Goal: Check status: Check status

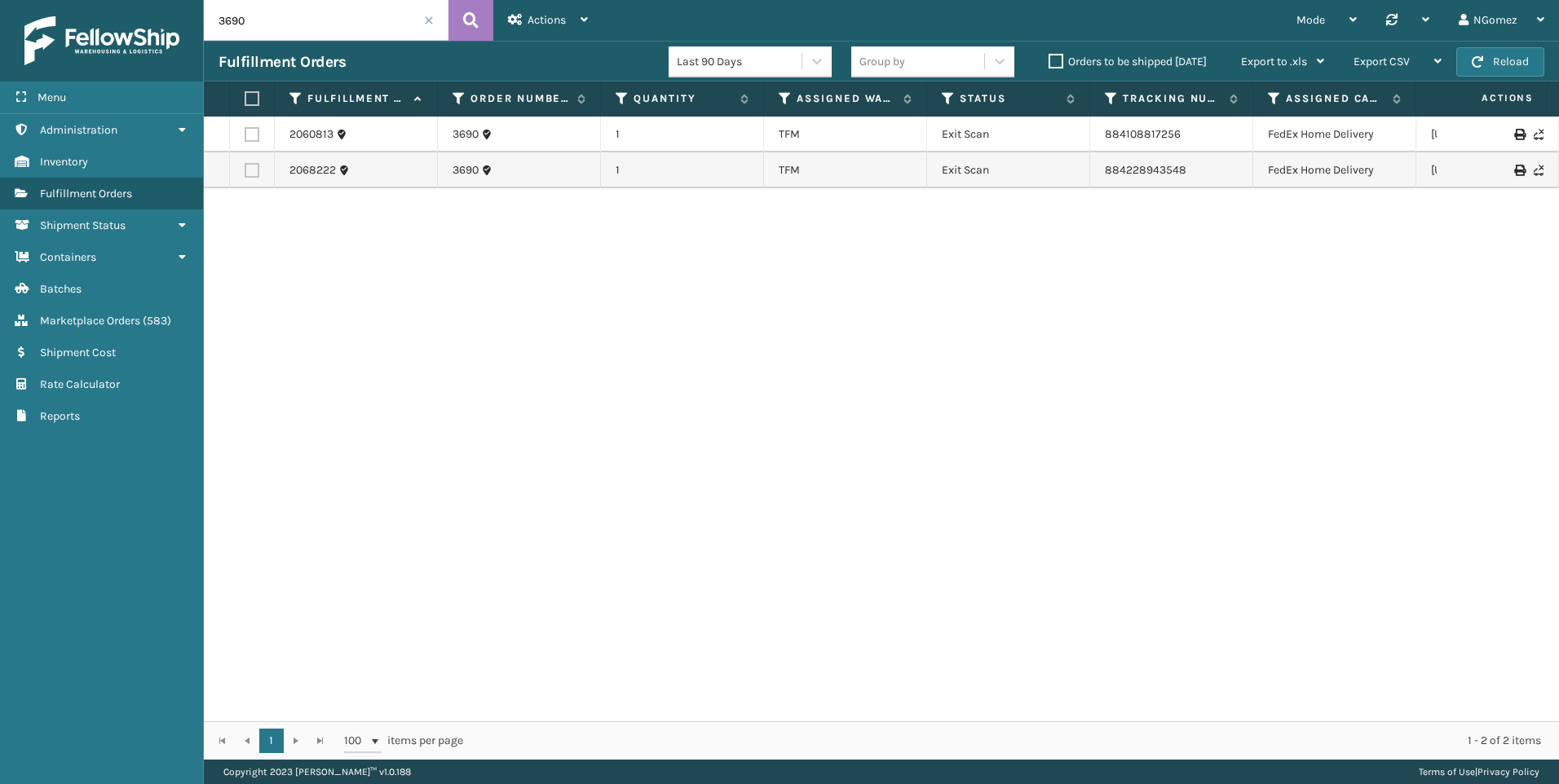
click at [297, 18] on input "3690" at bounding box center [325, 20] width 245 height 41
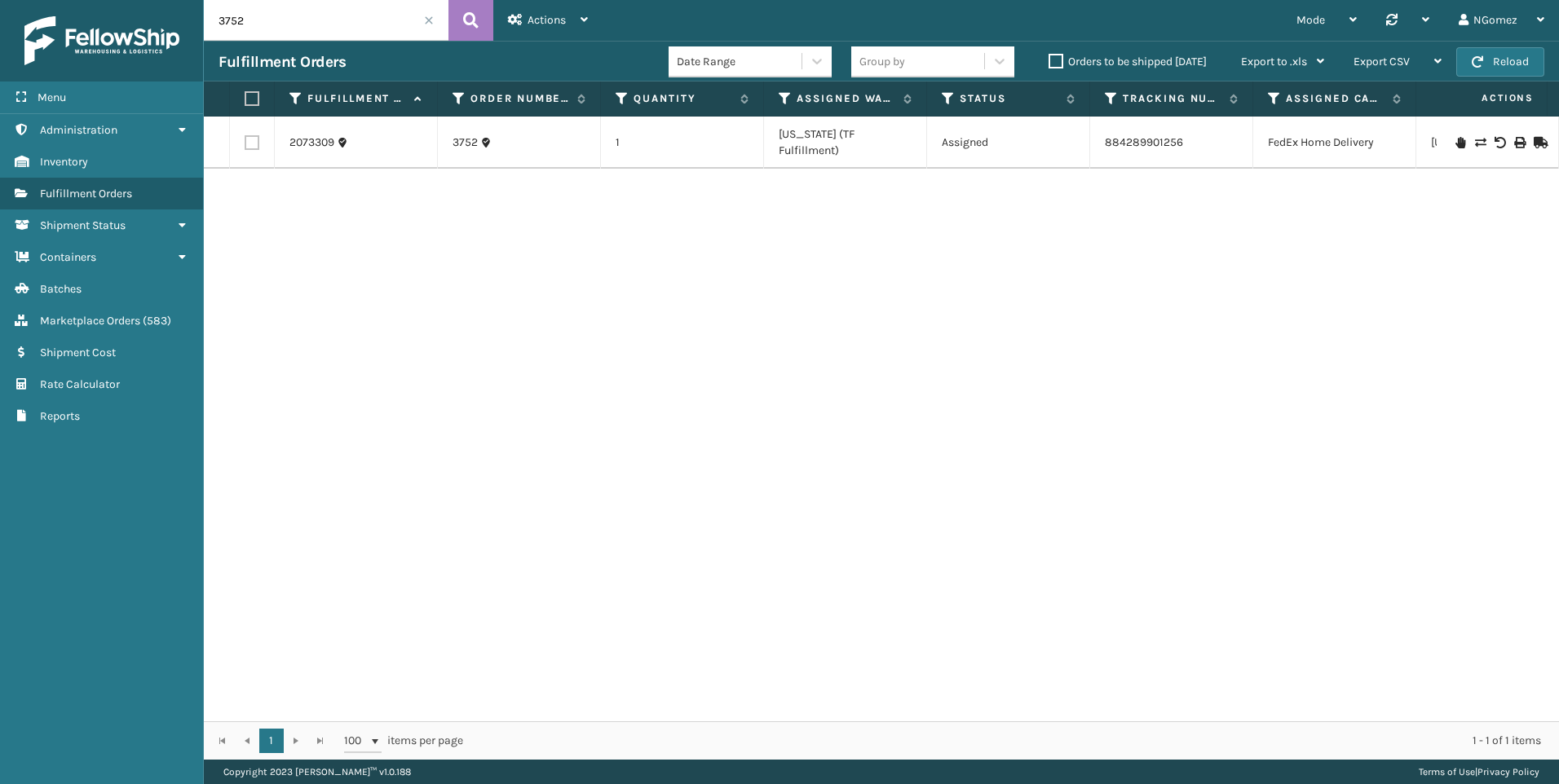
click at [1455, 137] on icon at bounding box center [1459, 142] width 10 height 11
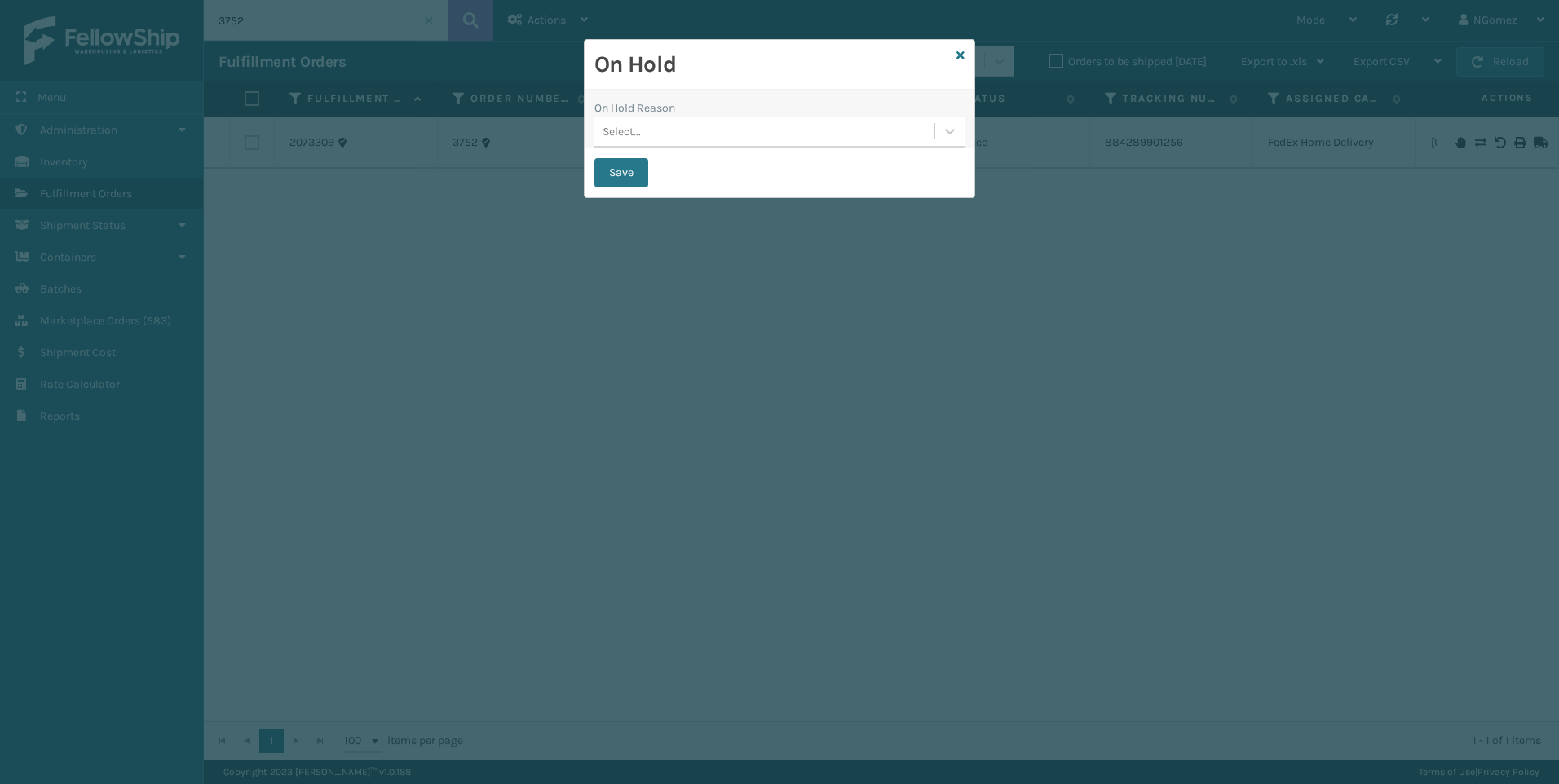
click at [689, 100] on div "On Hold Reason" at bounding box center [780, 108] width 370 height 17
click at [688, 143] on div "Select..." at bounding box center [764, 132] width 340 height 27
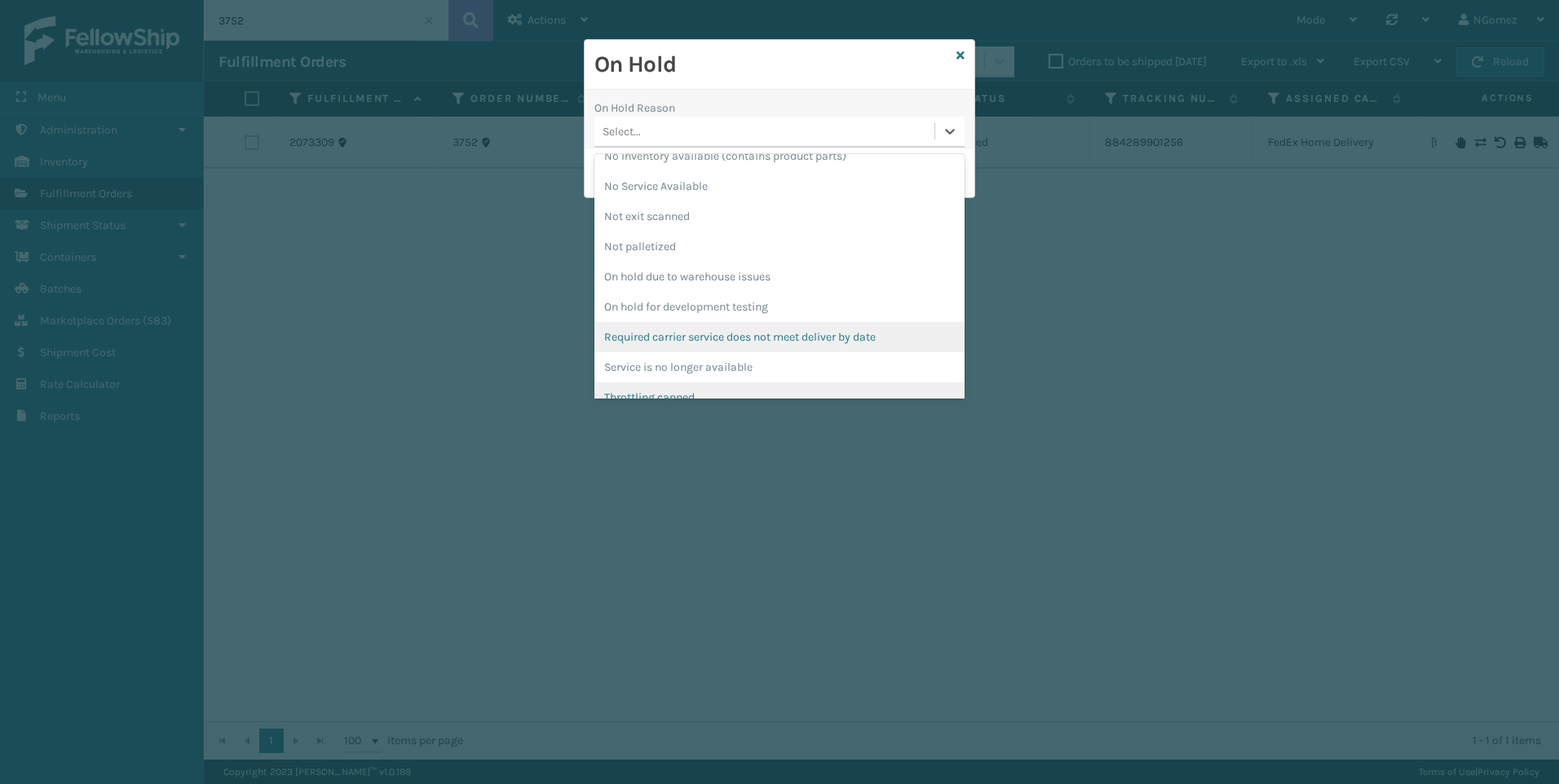
scroll to position [456, 0]
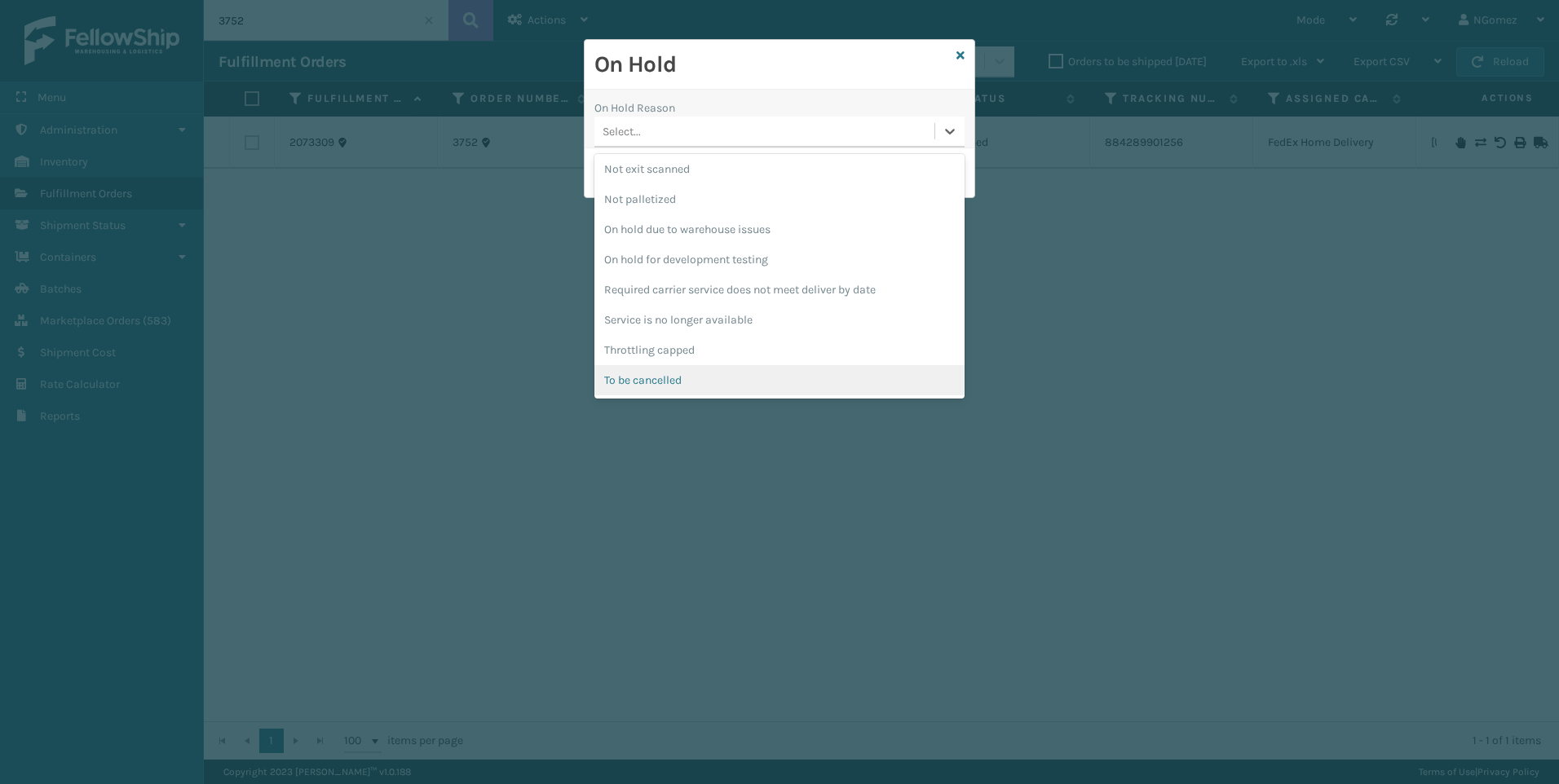
drag, startPoint x: 696, startPoint y: 374, endPoint x: 655, endPoint y: 279, distance: 103.5
click at [695, 374] on div "To be cancelled" at bounding box center [780, 380] width 370 height 30
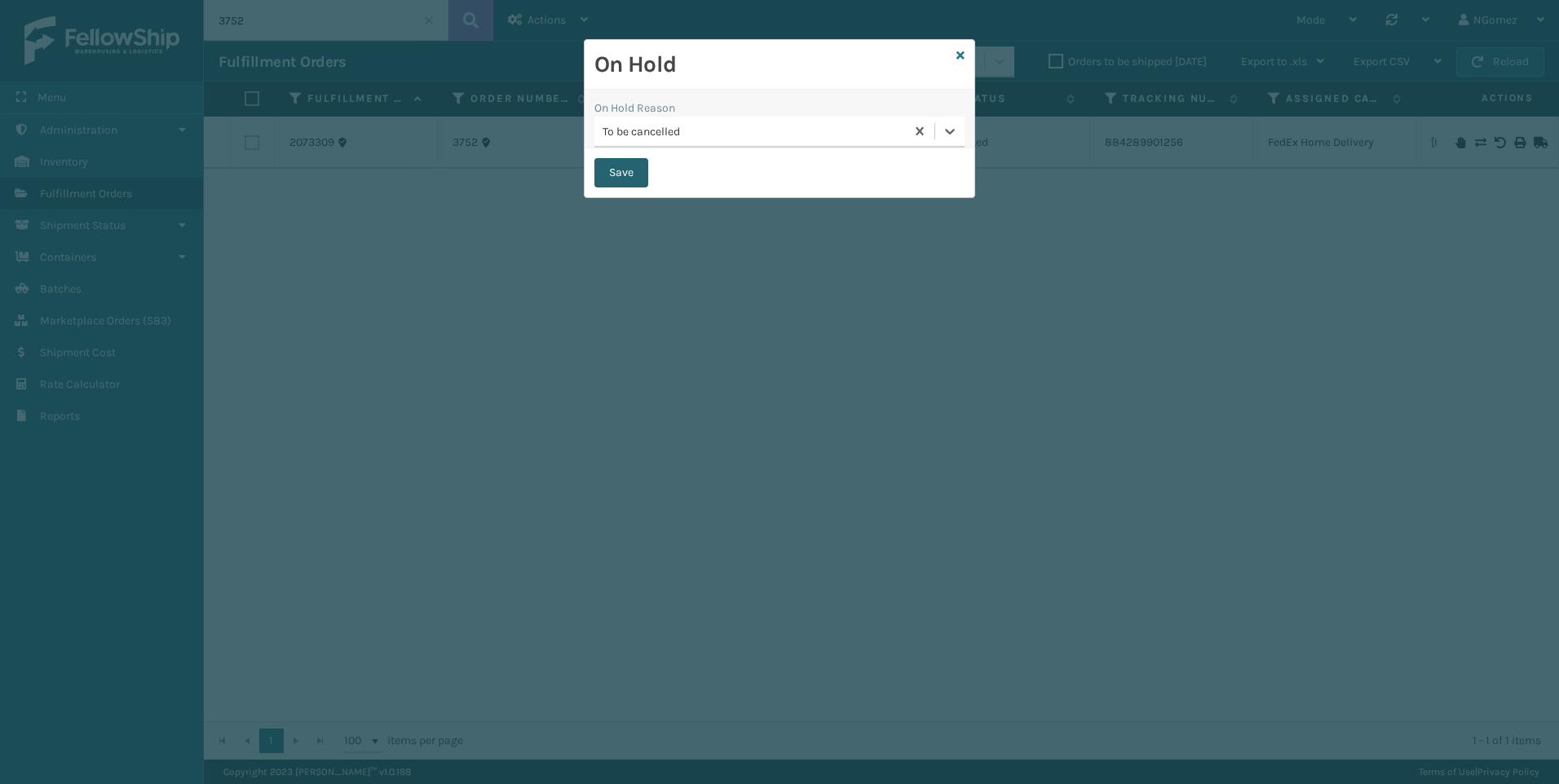
click at [616, 161] on button "Save" at bounding box center [622, 173] width 54 height 29
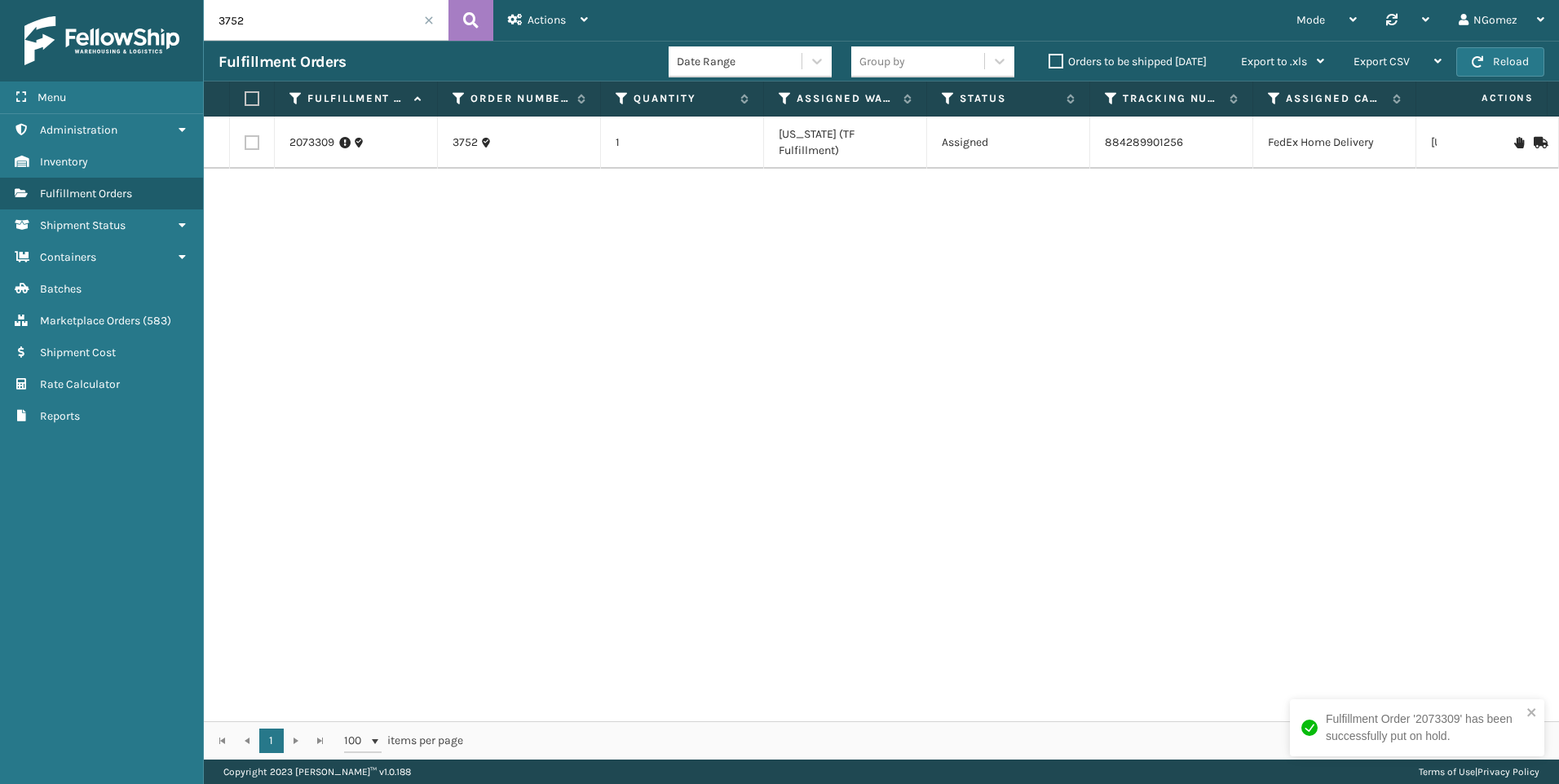
click at [335, 29] on input "3752" at bounding box center [325, 20] width 245 height 41
click at [334, 29] on input "3752" at bounding box center [325, 20] width 245 height 41
click at [339, 29] on input "3752" at bounding box center [325, 20] width 245 height 41
type input "3729"
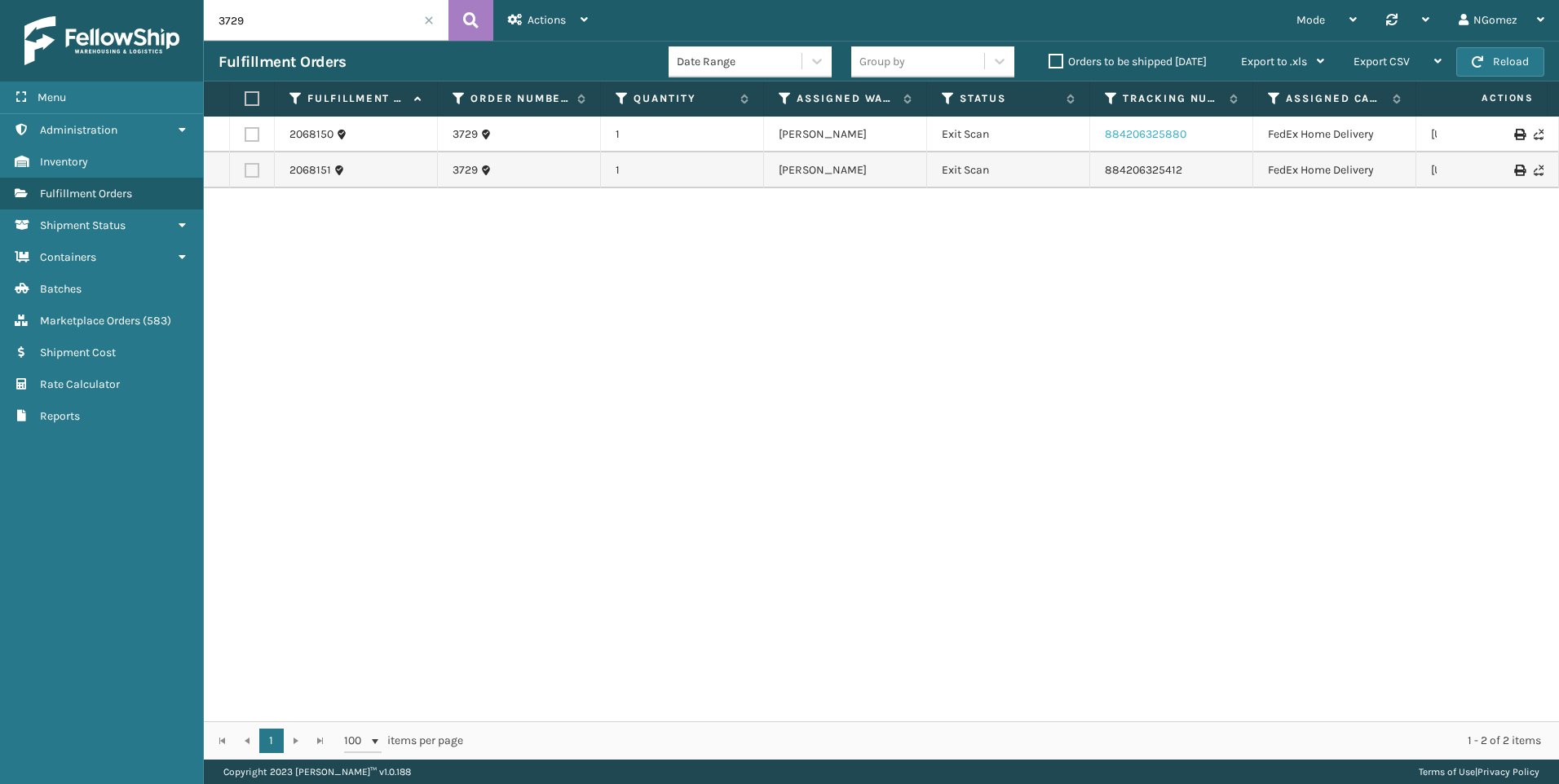
click at [1155, 132] on link "884206325880" at bounding box center [1145, 134] width 81 height 14
click at [1130, 170] on link "884206325412" at bounding box center [1143, 170] width 77 height 14
click at [348, 24] on input "3729" at bounding box center [325, 20] width 245 height 41
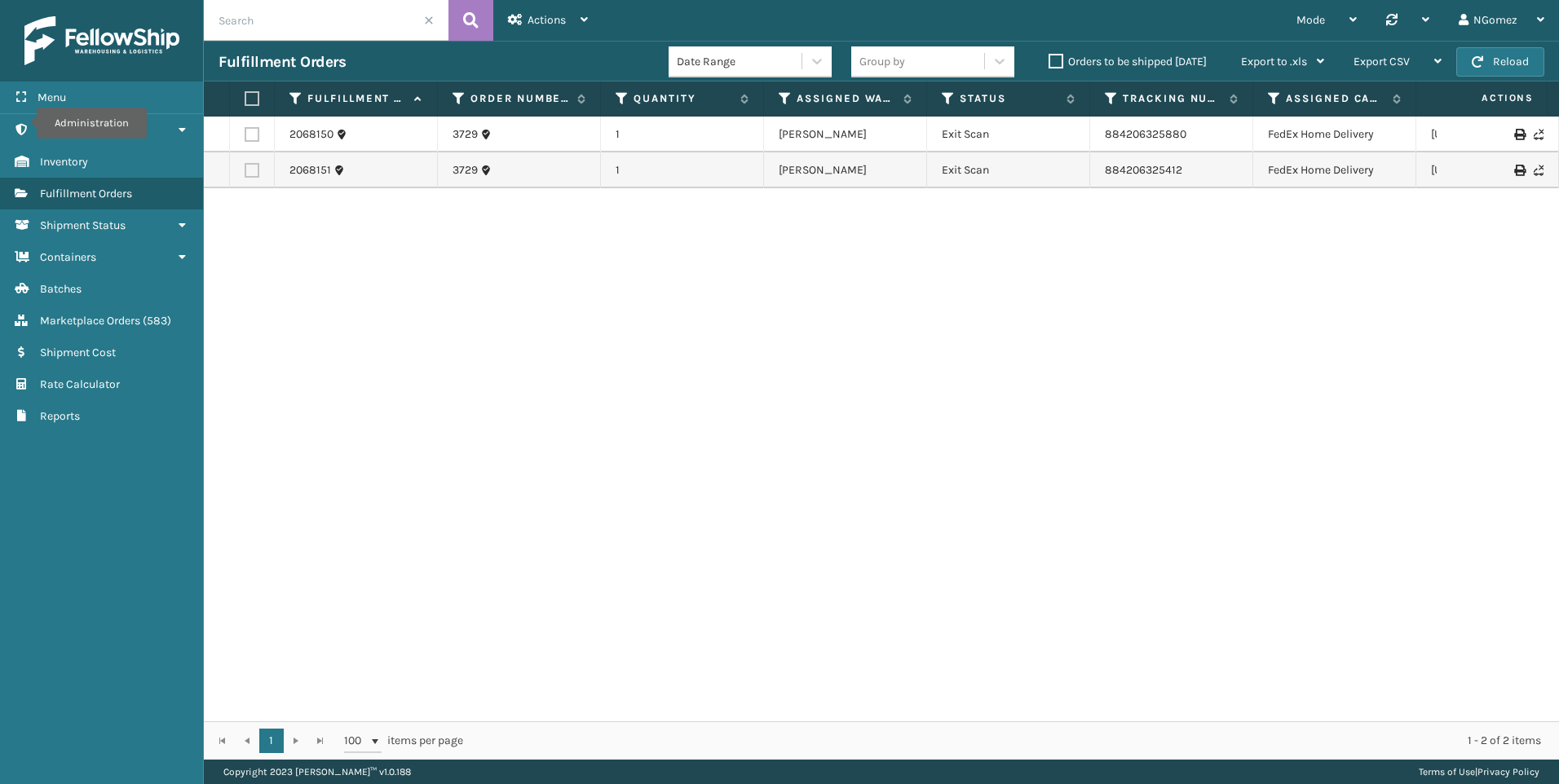
paste input "114-6377769-9193838"
type input "114-6377769-9193838"
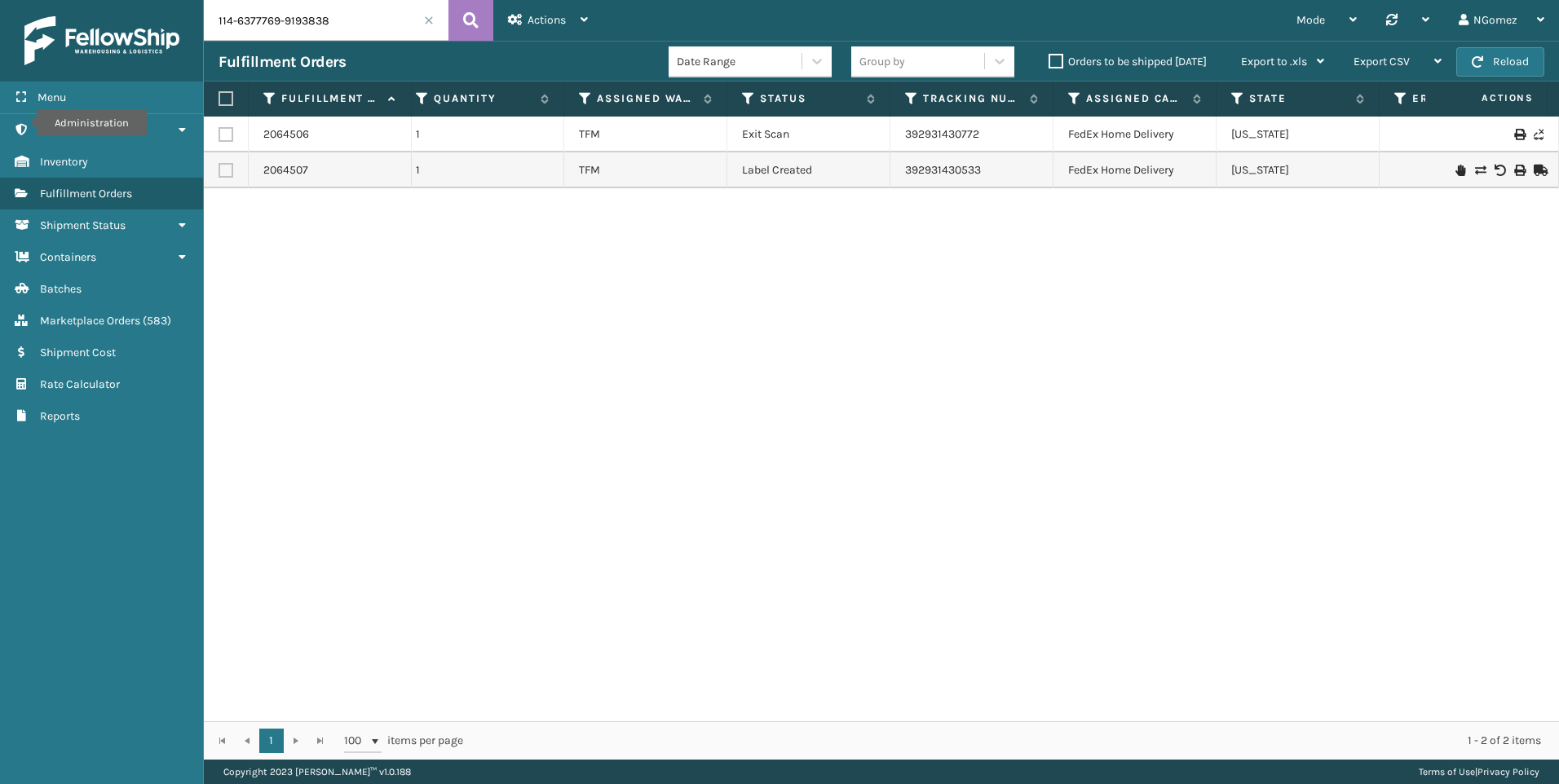
scroll to position [0, 317]
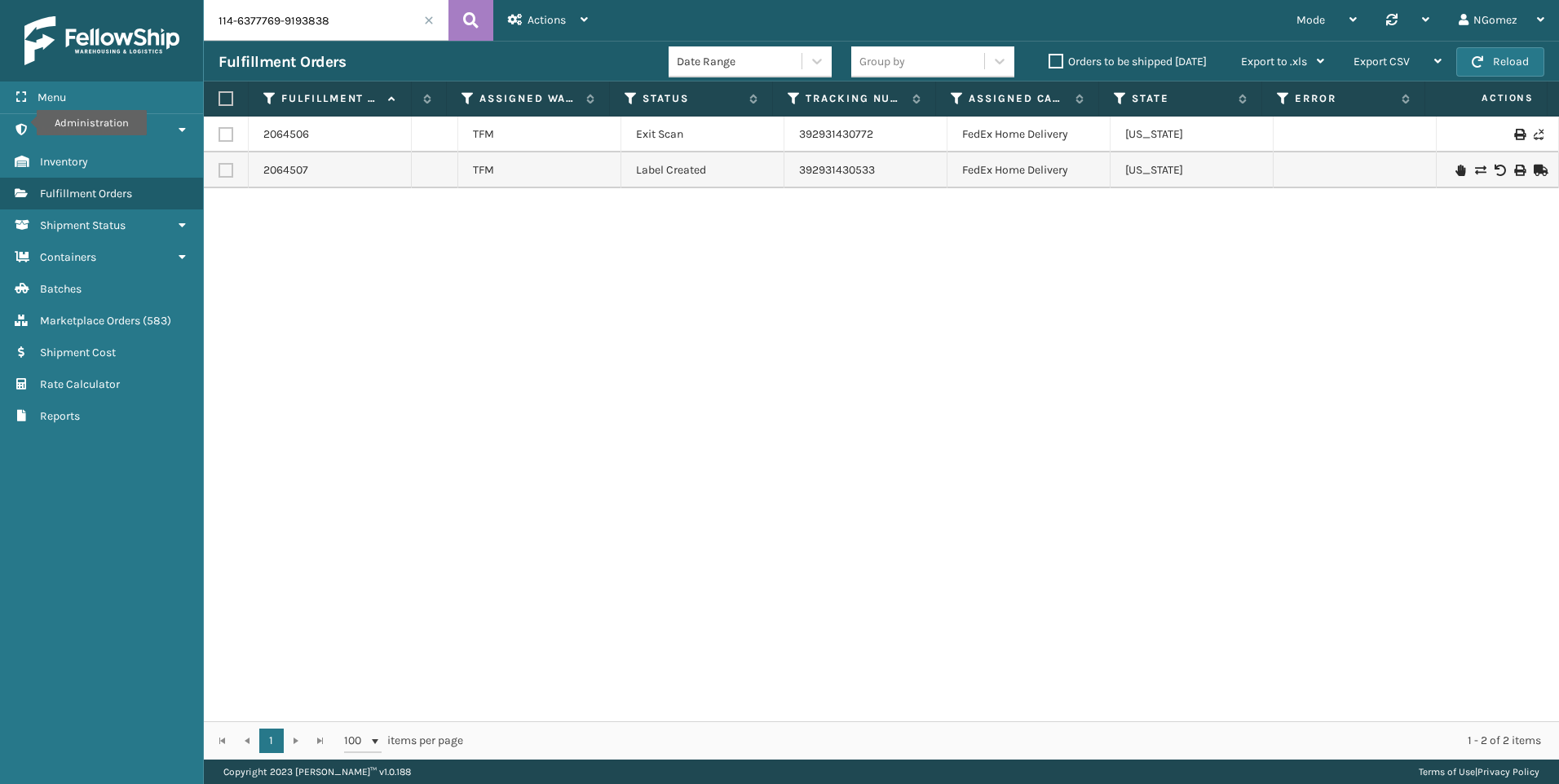
click at [1475, 174] on icon at bounding box center [1479, 170] width 10 height 11
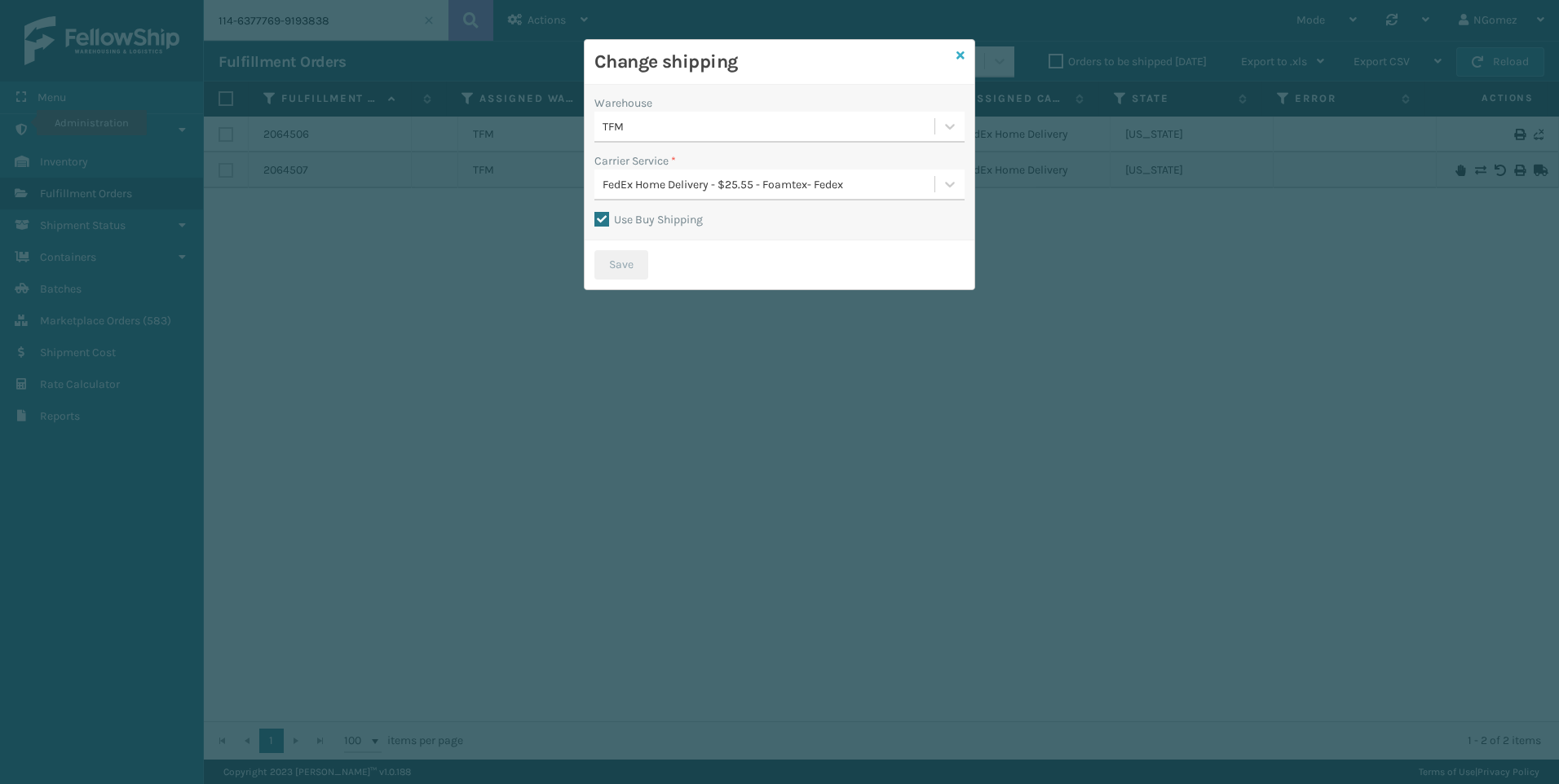
click at [957, 58] on icon at bounding box center [960, 55] width 8 height 11
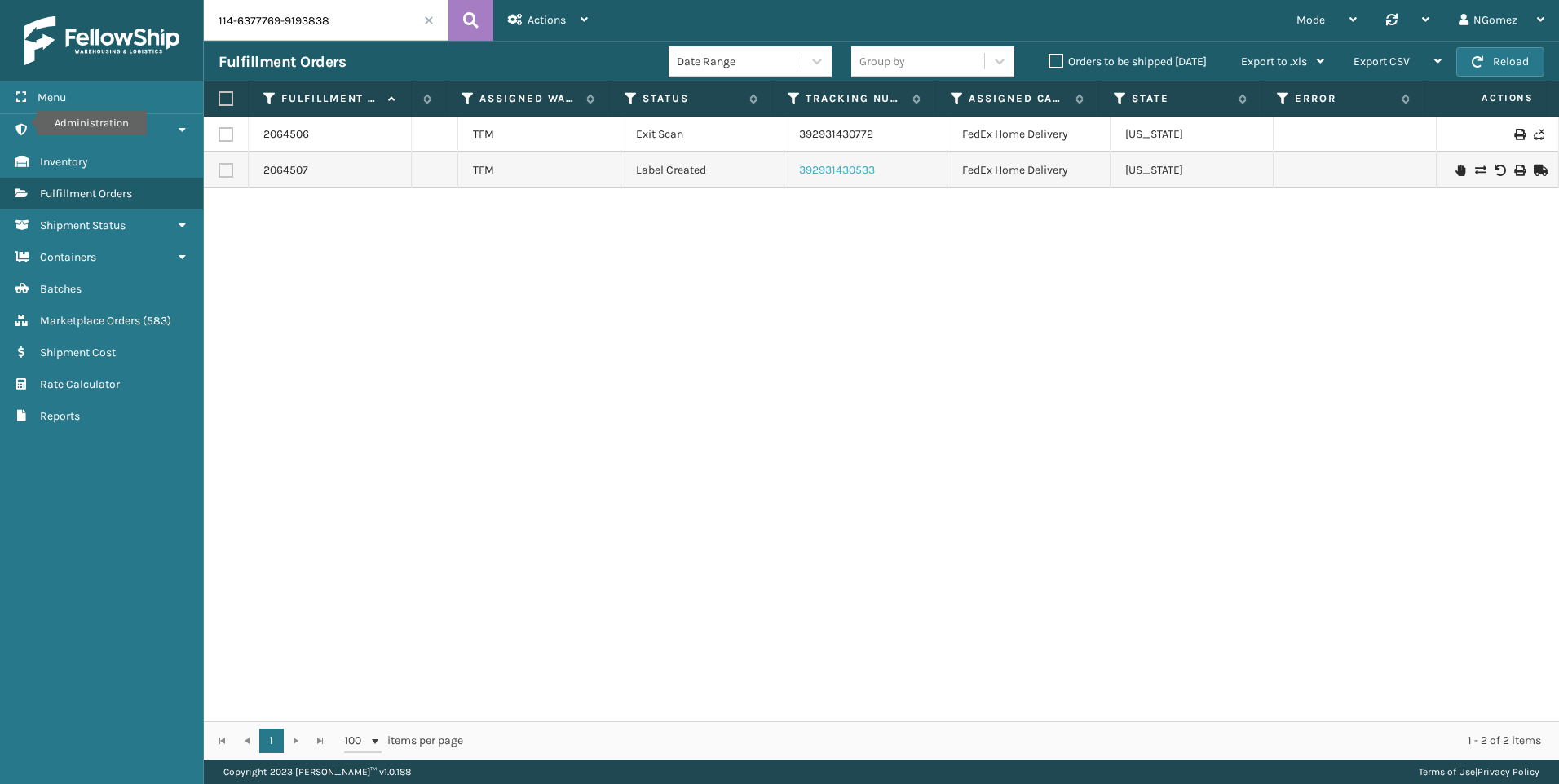
click at [823, 176] on link "392931430533" at bounding box center [837, 170] width 76 height 14
click at [827, 138] on link "392931430772" at bounding box center [836, 134] width 74 height 14
click at [282, 30] on input "114-6377769-9193838" at bounding box center [325, 20] width 245 height 41
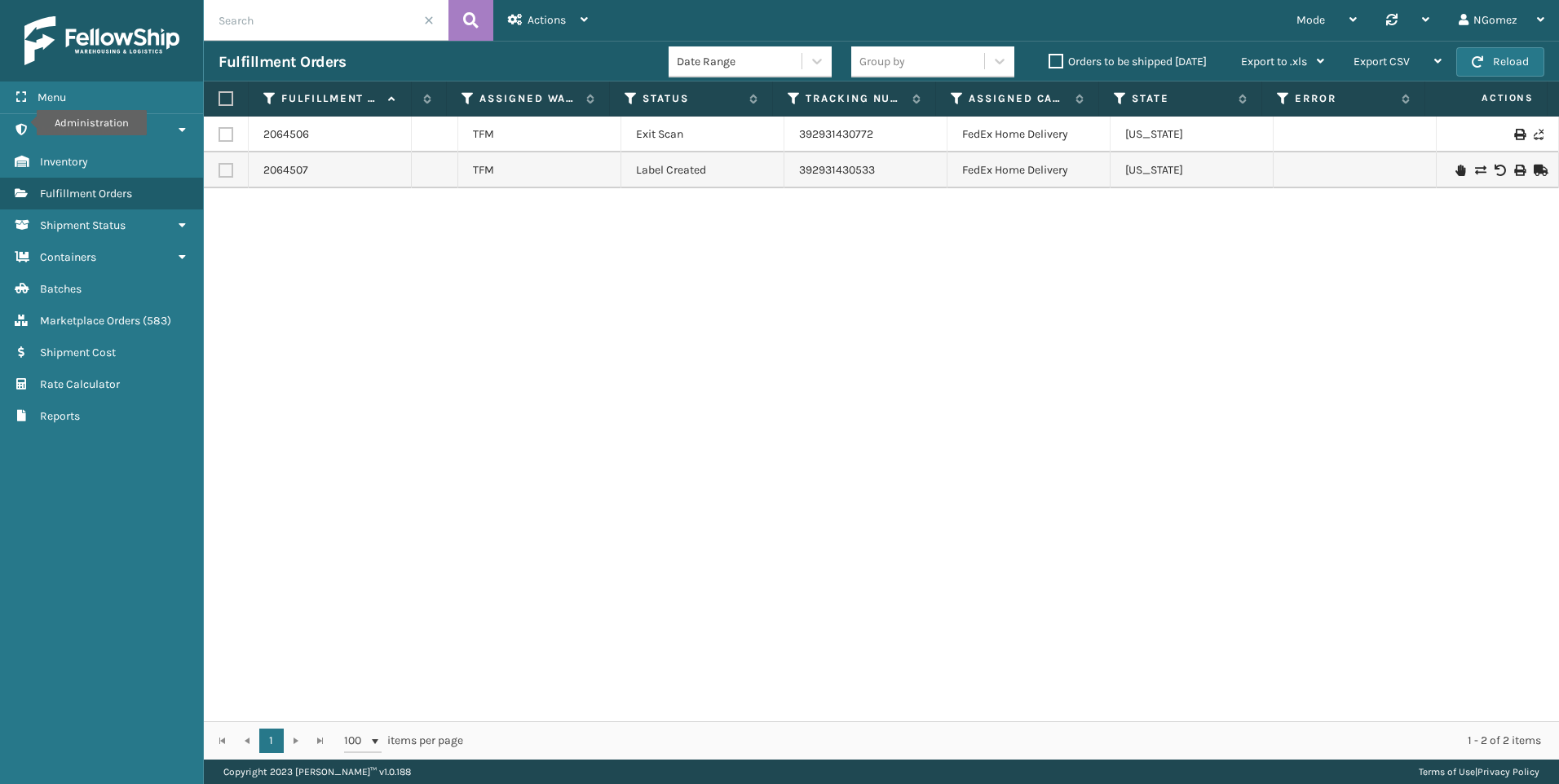
paste input "113-1285573-4886657"
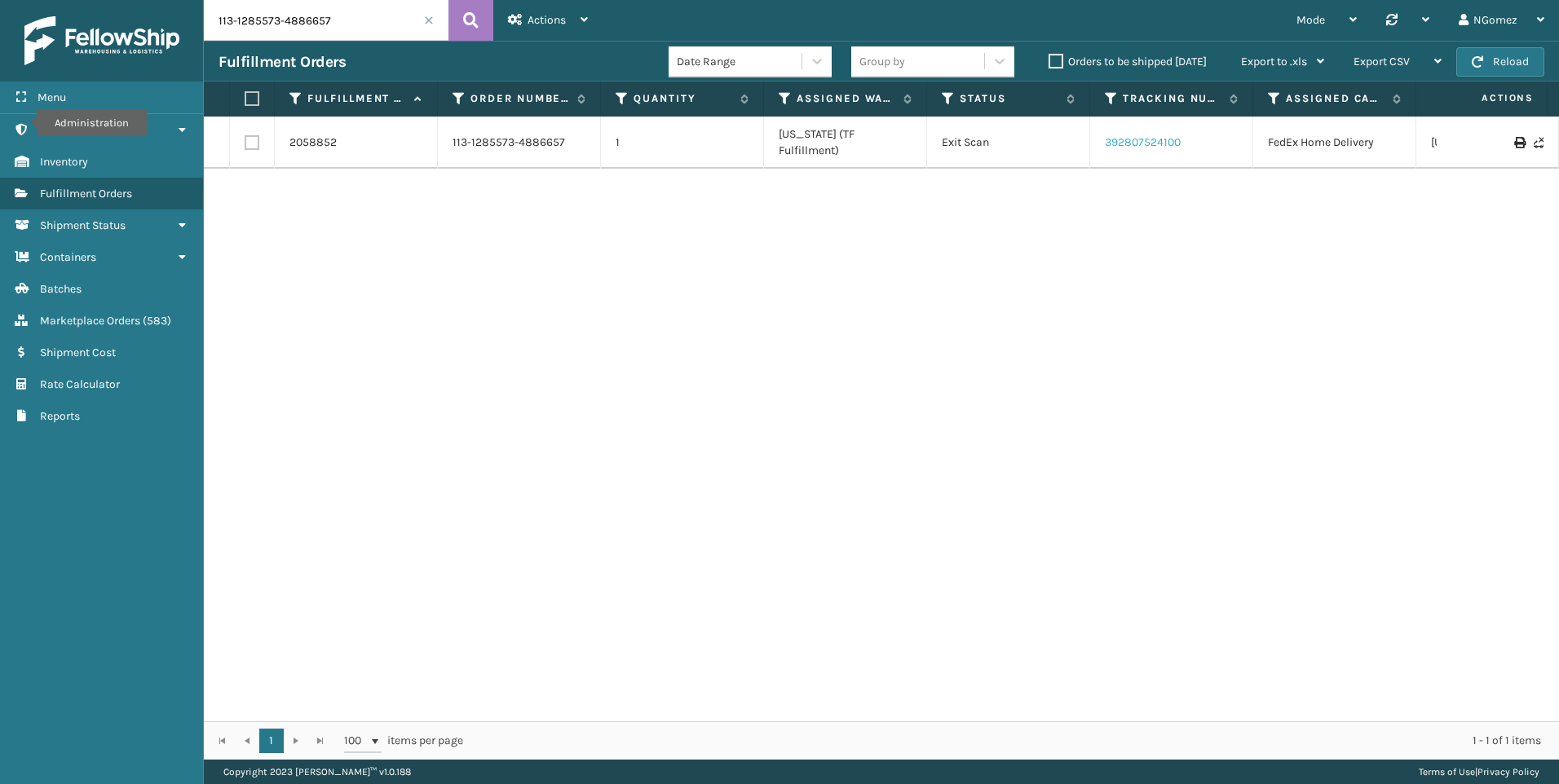
click at [1128, 135] on link "392807524100" at bounding box center [1143, 142] width 76 height 14
click at [264, 30] on input "113-1285573-4886657" at bounding box center [325, 20] width 245 height 41
paste input "994406-2076231"
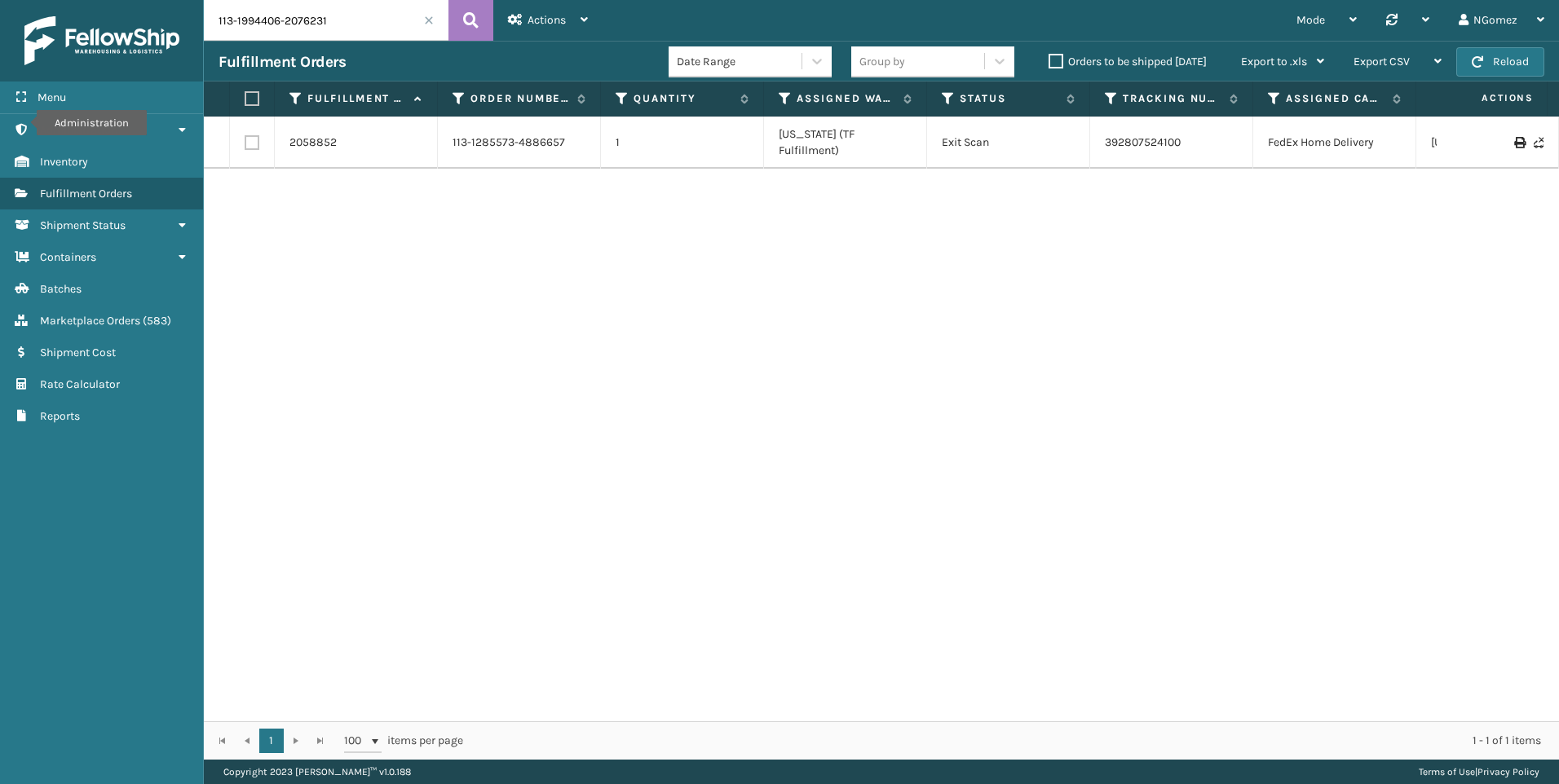
type input "113-1994406-2076231"
click at [1129, 133] on link "392207539470" at bounding box center [1143, 134] width 77 height 14
click at [383, 26] on input "113-1994406-2076231" at bounding box center [325, 20] width 245 height 41
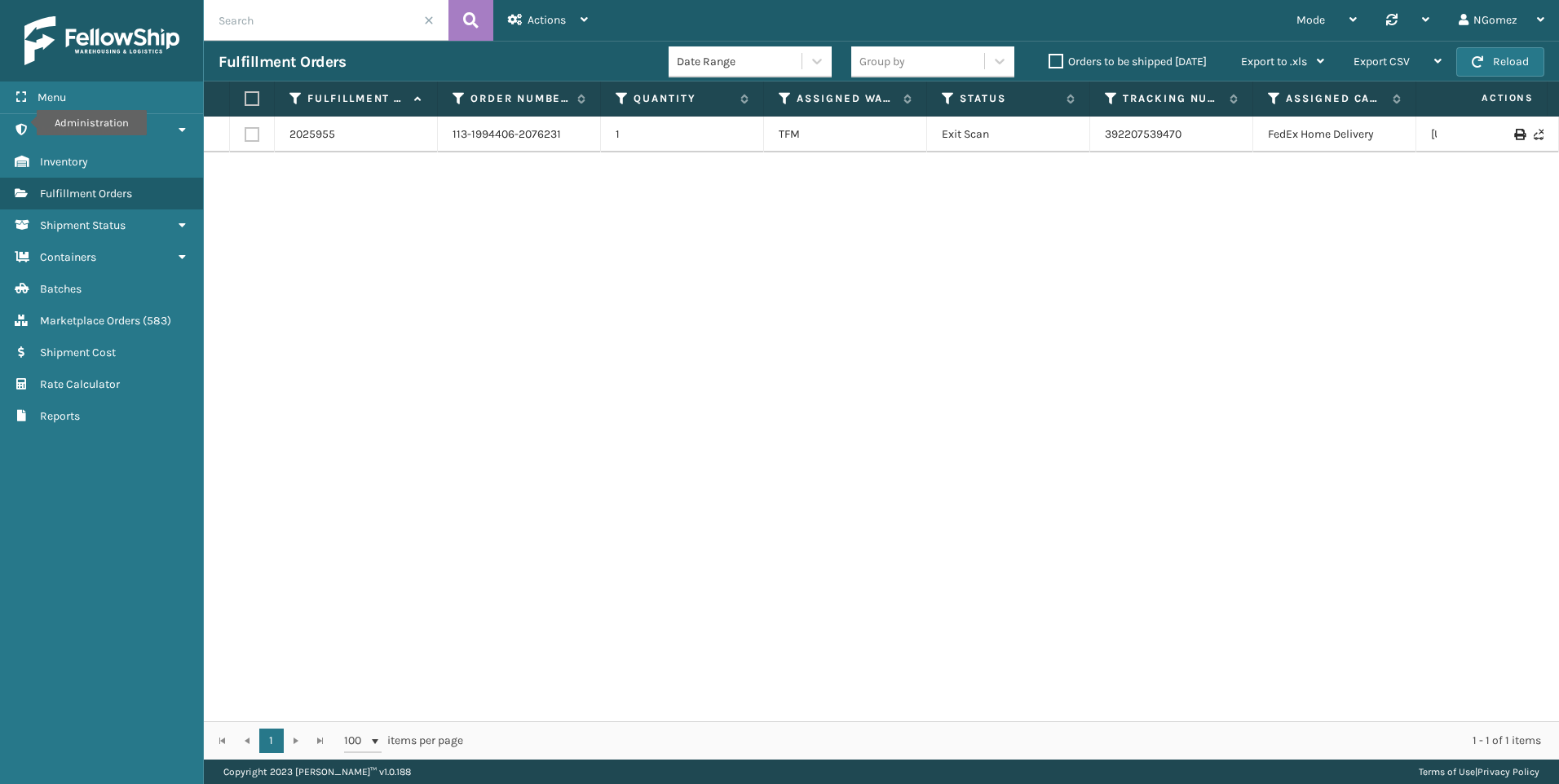
paste input "113-3105734-6671448"
type input "113-3105734-6671448"
click at [1181, 136] on link "1ZH0R7060318652372" at bounding box center [1161, 134] width 113 height 14
